Goal: Task Accomplishment & Management: Manage account settings

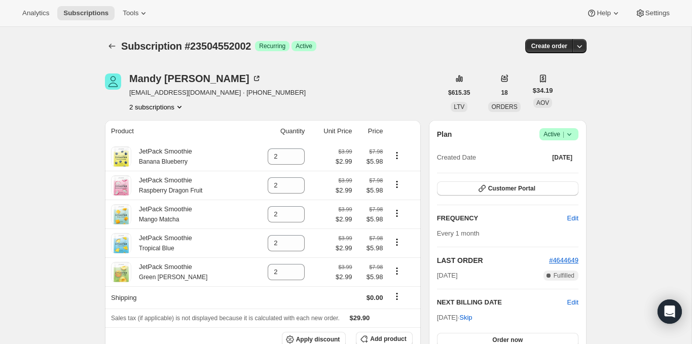
click at [571, 132] on icon at bounding box center [569, 134] width 10 height 10
click at [559, 174] on span "Cancel subscription" at bounding box center [555, 172] width 57 height 8
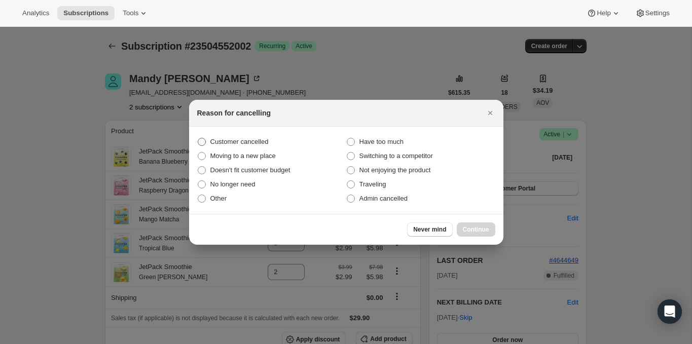
click at [251, 144] on span "Customer cancelled" at bounding box center [239, 142] width 58 height 8
click at [198, 138] on input "Customer cancelled" at bounding box center [198, 138] width 1 height 1
radio input "true"
click at [464, 229] on span "Continue" at bounding box center [476, 230] width 26 height 8
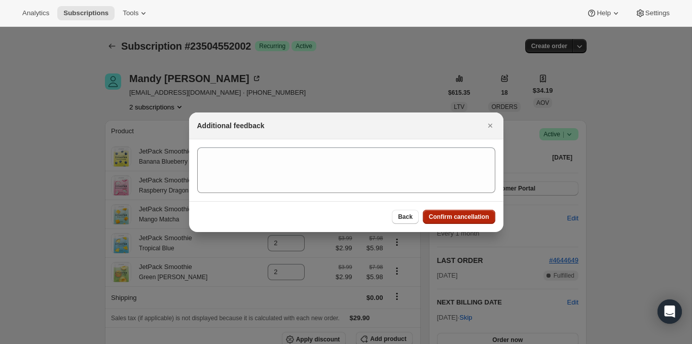
click at [437, 223] on button "Confirm cancellation" at bounding box center [459, 217] width 73 height 14
